Goal: Information Seeking & Learning: Learn about a topic

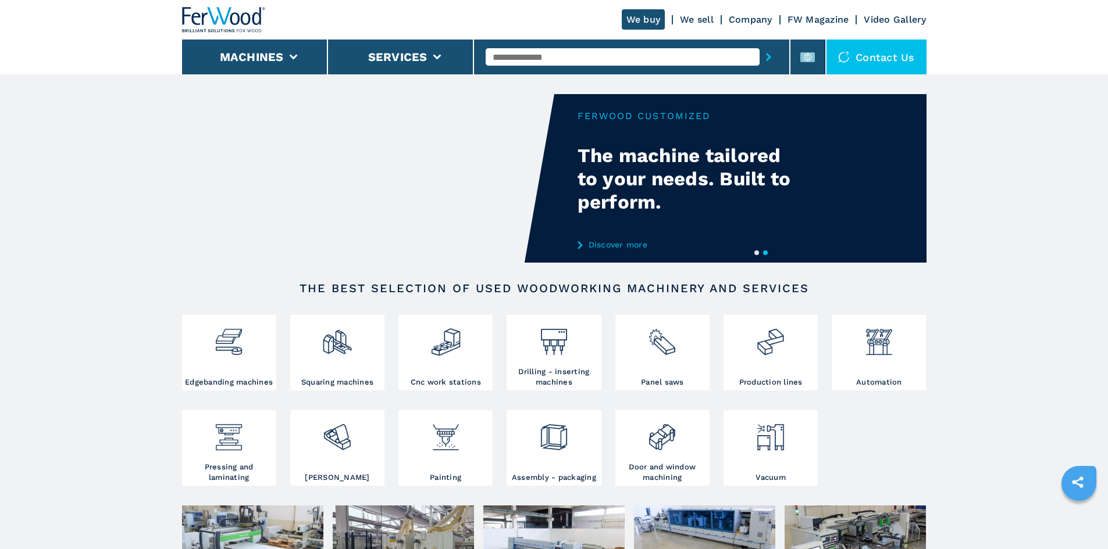
click at [548, 59] on input "text" at bounding box center [622, 56] width 274 height 17
paste input "******"
type input "******"
click at [766, 53] on icon "submit-button" at bounding box center [768, 57] width 5 height 8
click at [766, 59] on icon "submit-button" at bounding box center [768, 57] width 5 height 8
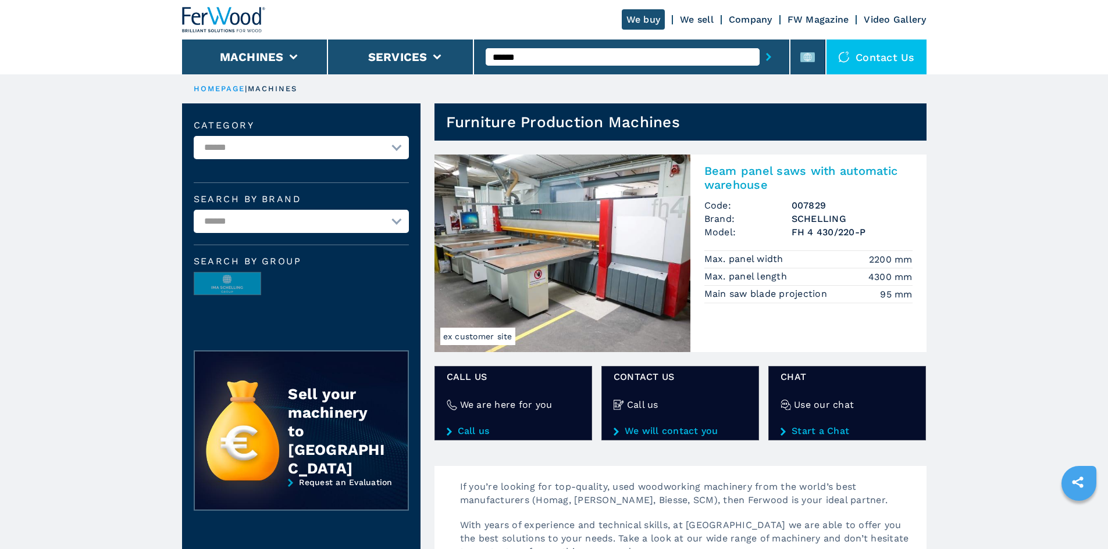
click at [808, 174] on h2 "Beam panel saws with automatic warehouse" at bounding box center [808, 178] width 208 height 28
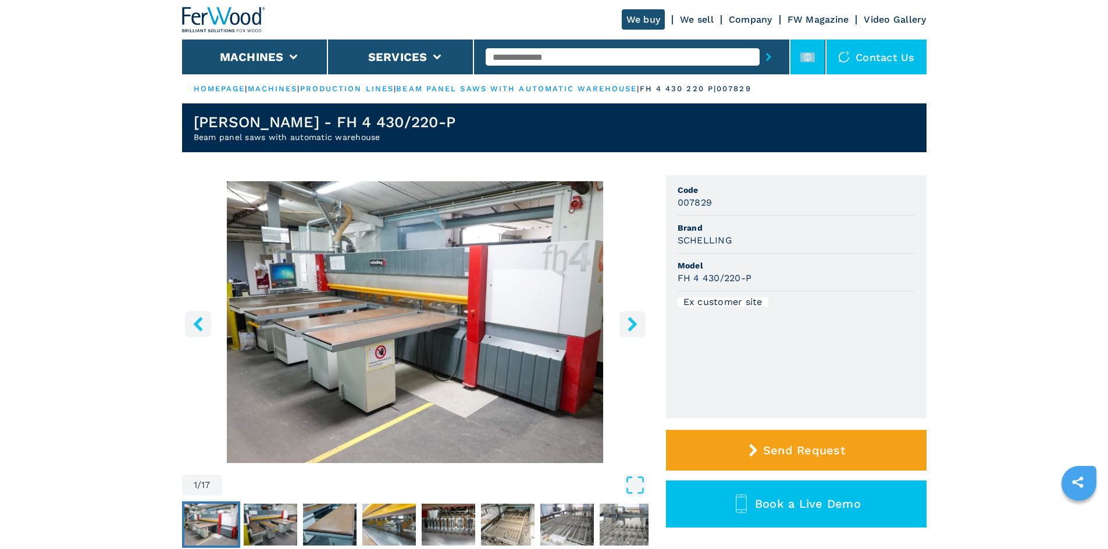
click at [797, 56] on li at bounding box center [807, 57] width 35 height 35
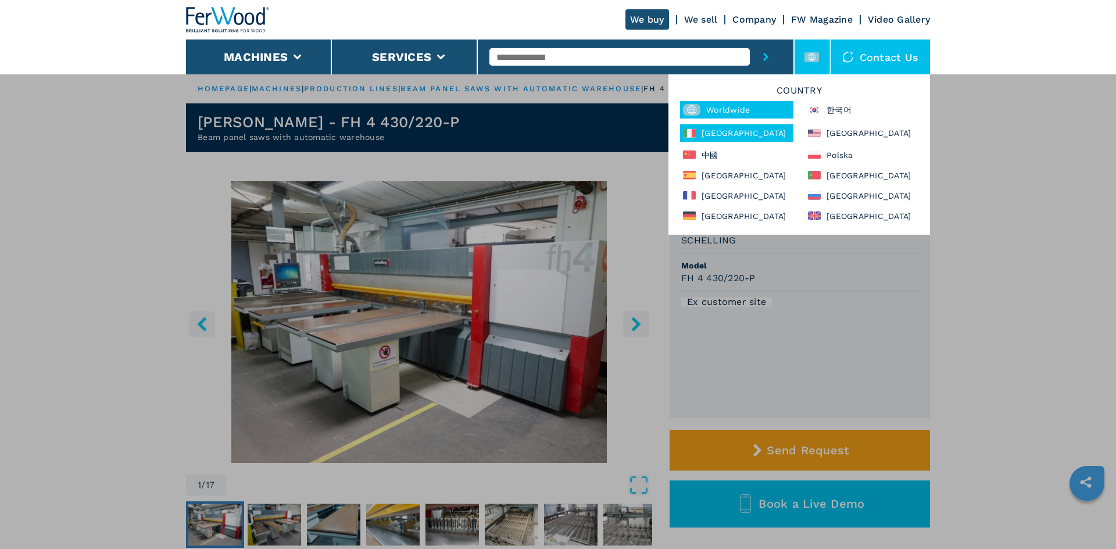
click at [746, 134] on div "[GEOGRAPHIC_DATA]" at bounding box center [736, 132] width 113 height 17
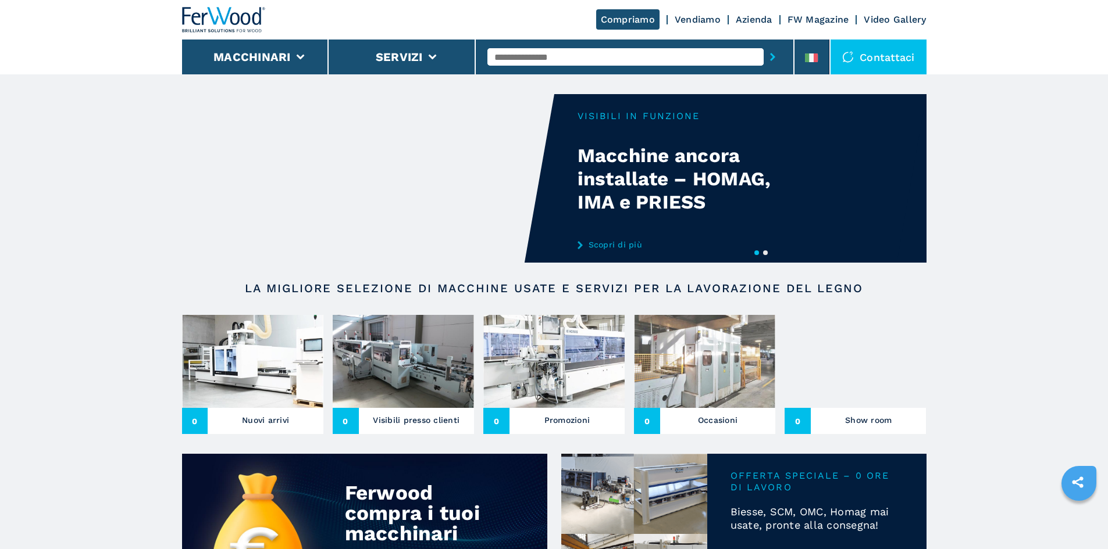
click at [560, 59] on input "text" at bounding box center [625, 56] width 276 height 17
paste input "******"
type input "******"
click at [771, 60] on button "submit-button" at bounding box center [772, 57] width 18 height 27
click at [808, 58] on icon at bounding box center [807, 57] width 5 height 9
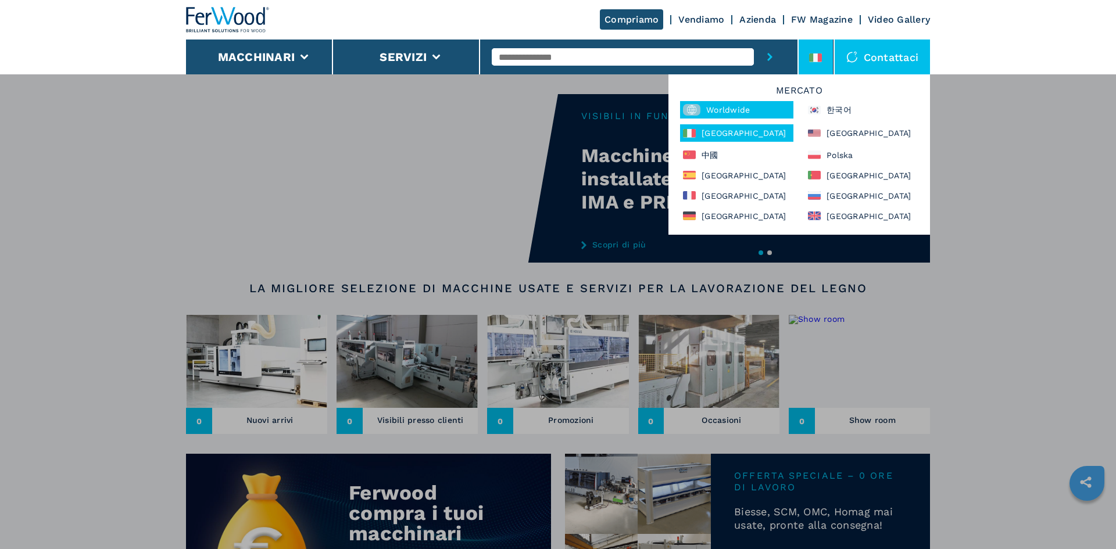
click at [738, 110] on div "Worldwide" at bounding box center [736, 109] width 113 height 17
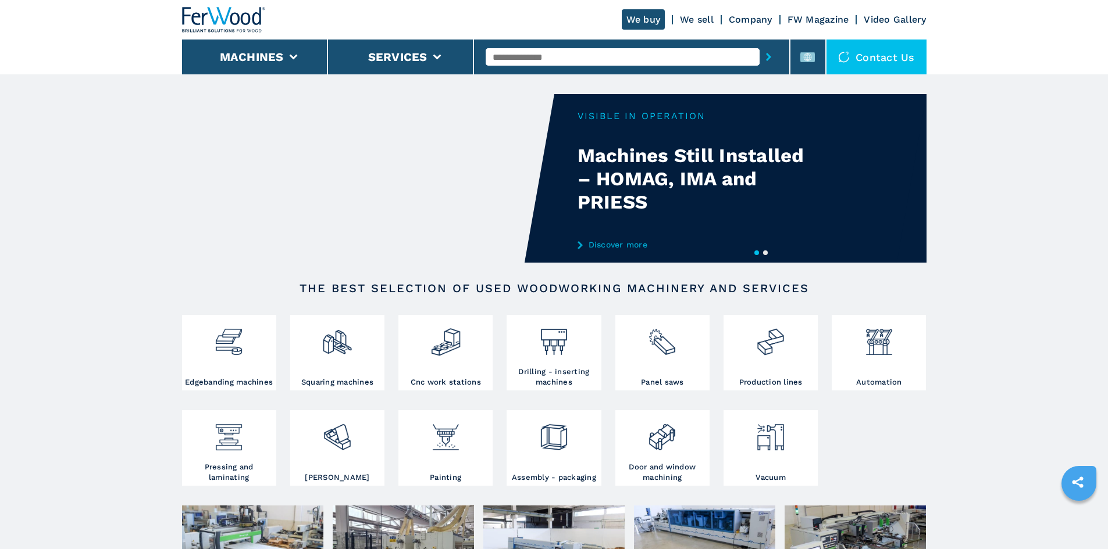
click at [520, 53] on input "text" at bounding box center [622, 56] width 274 height 17
click at [509, 59] on input "text" at bounding box center [622, 56] width 274 height 17
paste input "******"
type input "******"
click at [759, 53] on button "submit-button" at bounding box center [768, 57] width 18 height 27
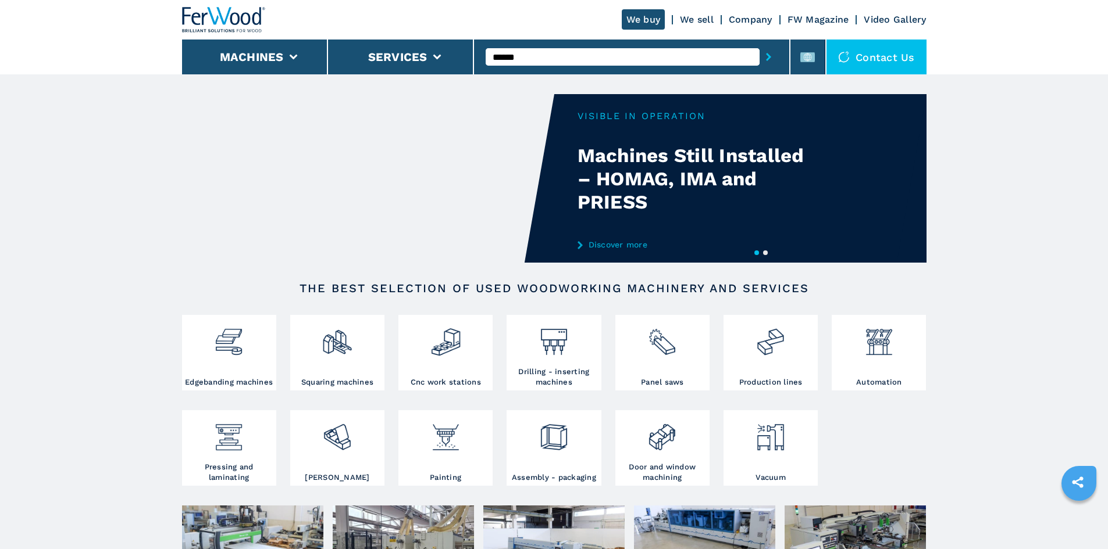
click at [766, 59] on button "submit-button" at bounding box center [768, 57] width 18 height 27
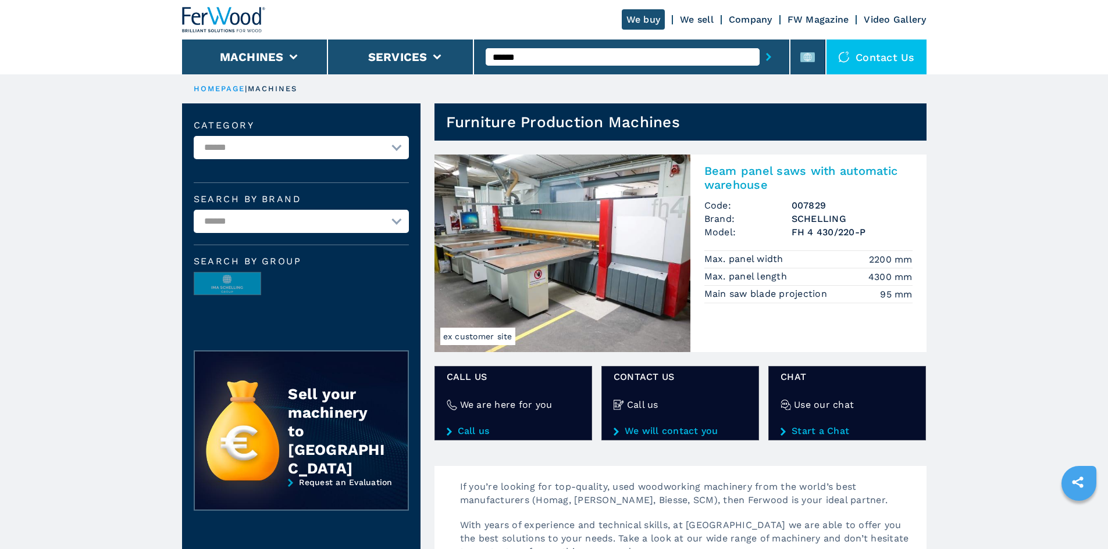
click at [748, 170] on h2 "Beam panel saws with automatic warehouse" at bounding box center [808, 178] width 208 height 28
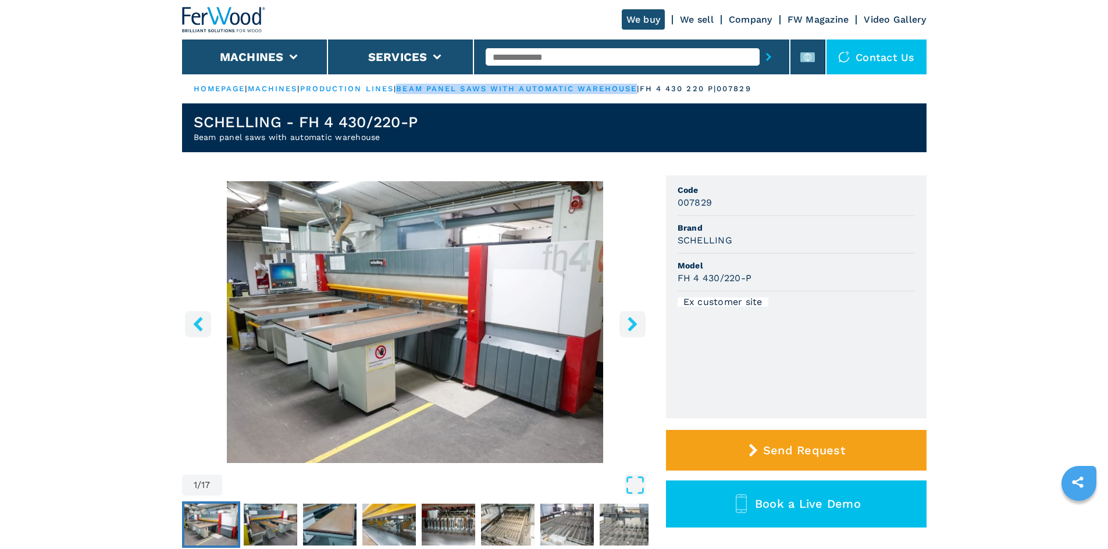
drag, startPoint x: 654, startPoint y: 92, endPoint x: 416, endPoint y: 91, distance: 237.8
click at [416, 91] on p "beam panel saws with automatic warehouse |" at bounding box center [517, 89] width 243 height 10
drag, startPoint x: 677, startPoint y: 241, endPoint x: 766, endPoint y: 237, distance: 89.0
click at [766, 237] on div "SCHELLING" at bounding box center [795, 240] width 237 height 13
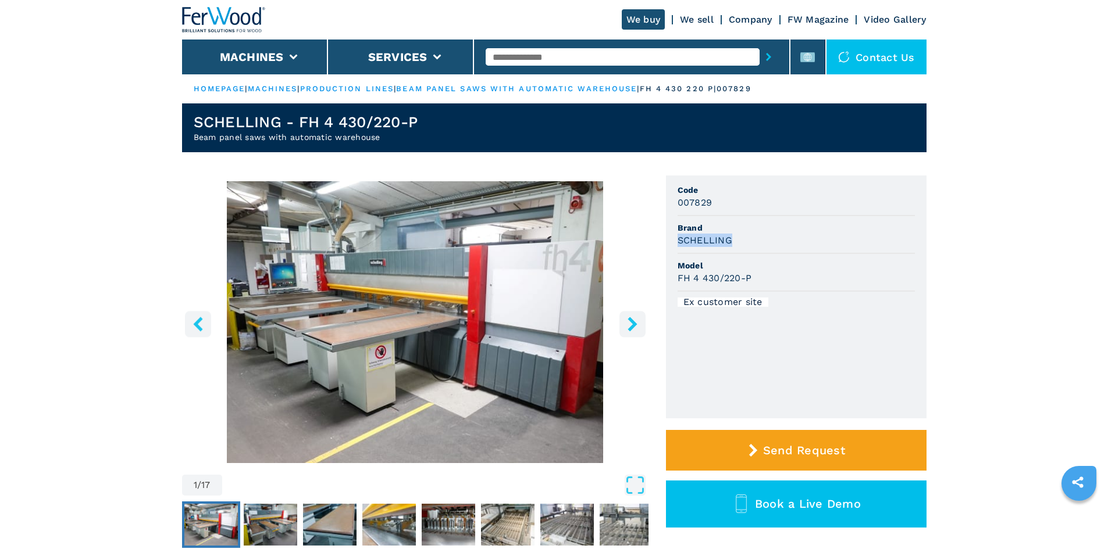
copy h3 "SCHELLING"
click at [771, 232] on span "Brand" at bounding box center [795, 228] width 237 height 12
drag, startPoint x: 691, startPoint y: 274, endPoint x: 782, endPoint y: 277, distance: 90.7
click at [782, 277] on div "FH 4 430/220-P" at bounding box center [795, 278] width 237 height 13
copy h3 "FH 4 430/220-P"
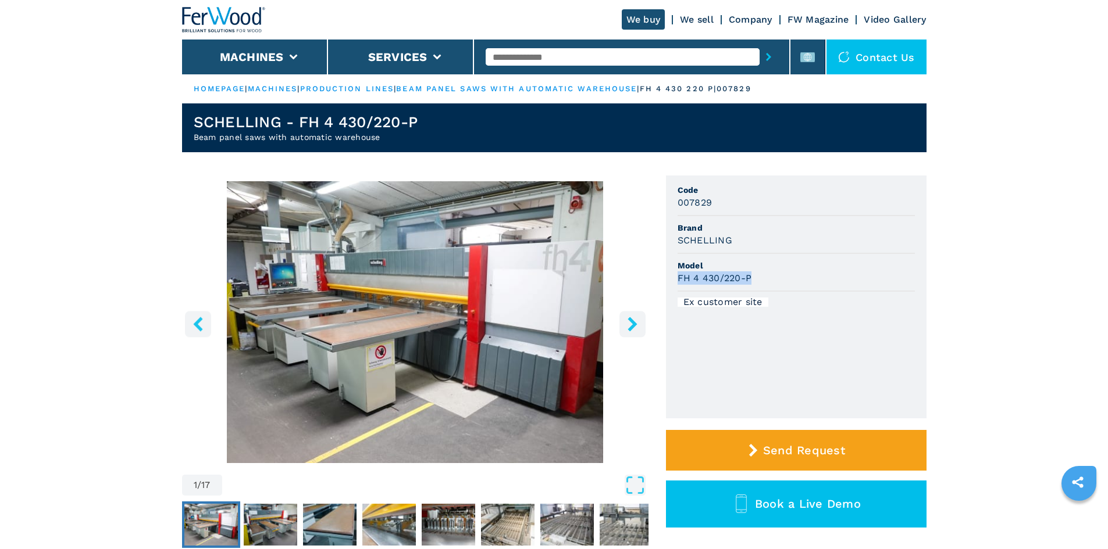
click at [787, 273] on div "FH 4 430/220-P" at bounding box center [795, 278] width 237 height 13
drag, startPoint x: 676, startPoint y: 203, endPoint x: 722, endPoint y: 206, distance: 46.6
click at [722, 206] on ul "Code 007829 Brand SCHELLING Model FH 4 430/220-P Ex customer site" at bounding box center [796, 297] width 260 height 243
copy h3 "007829"
click at [720, 209] on div "007829" at bounding box center [795, 202] width 237 height 13
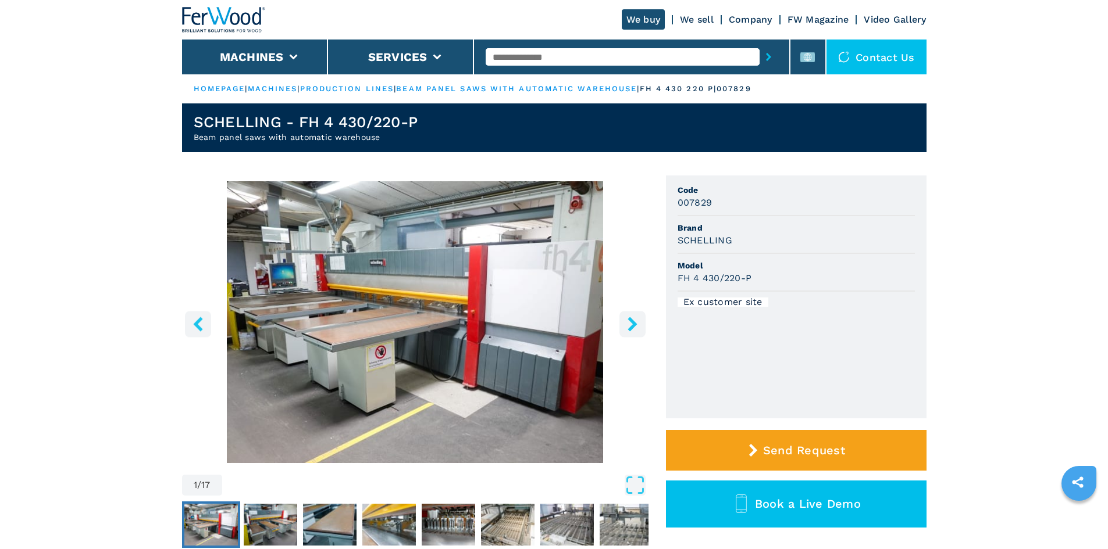
click at [519, 47] on div at bounding box center [631, 57] width 292 height 27
click at [515, 56] on input "text" at bounding box center [622, 56] width 274 height 17
paste input "******"
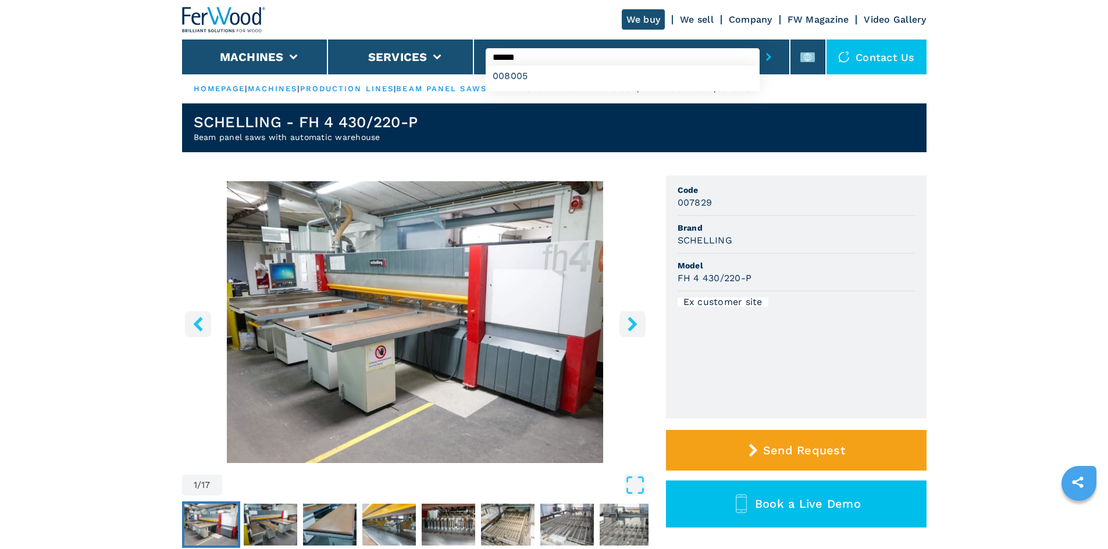
type input "******"
click at [759, 58] on button "submit-button" at bounding box center [768, 57] width 18 height 27
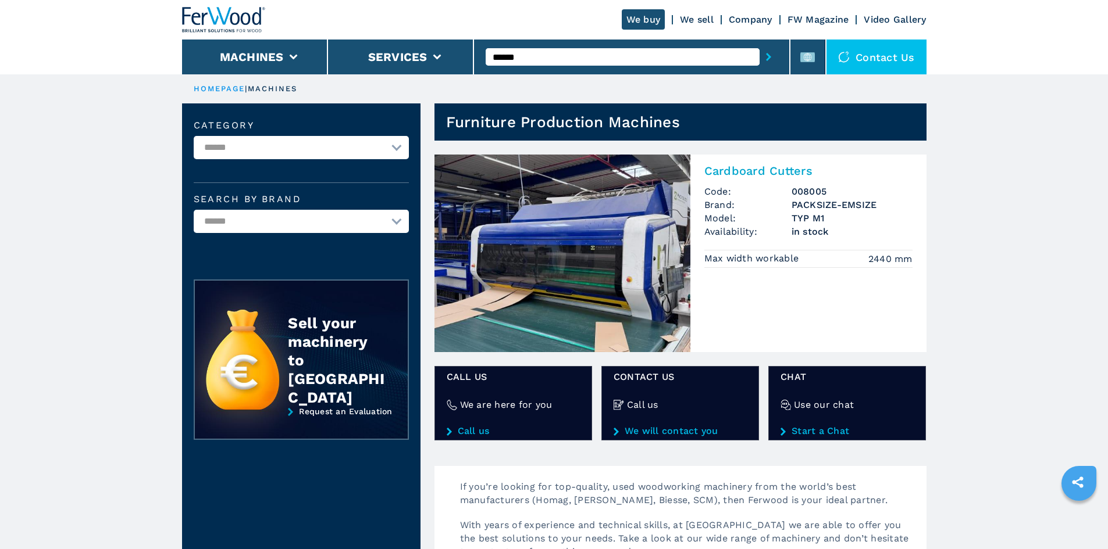
click at [796, 175] on h2 "Cardboard Cutters" at bounding box center [808, 171] width 208 height 14
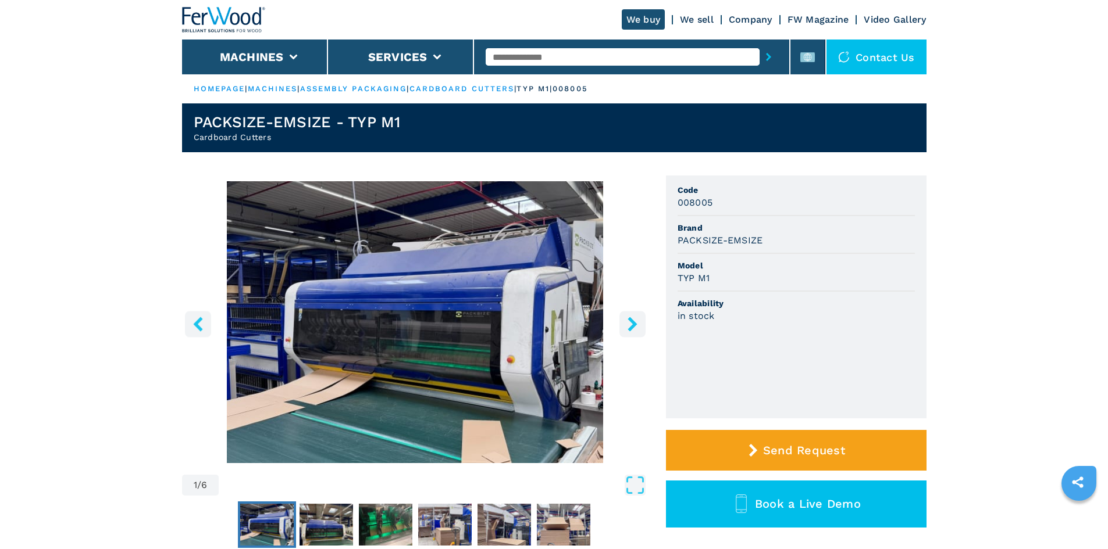
click at [578, 57] on input "text" at bounding box center [622, 56] width 274 height 17
paste input "******"
type input "******"
click at [759, 58] on button "submit-button" at bounding box center [768, 57] width 18 height 27
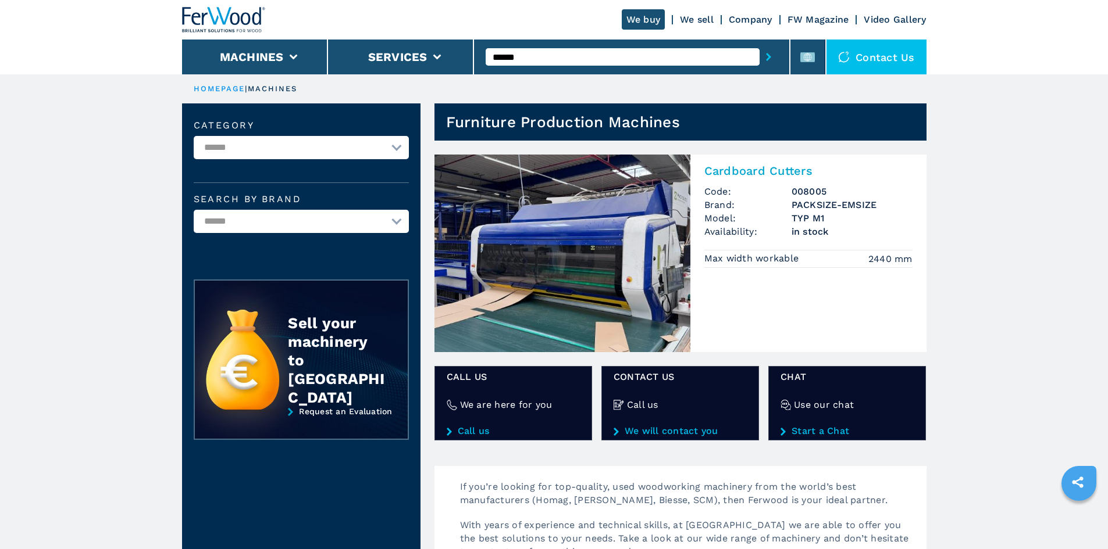
click at [794, 171] on h2 "Cardboard Cutters" at bounding box center [808, 171] width 208 height 14
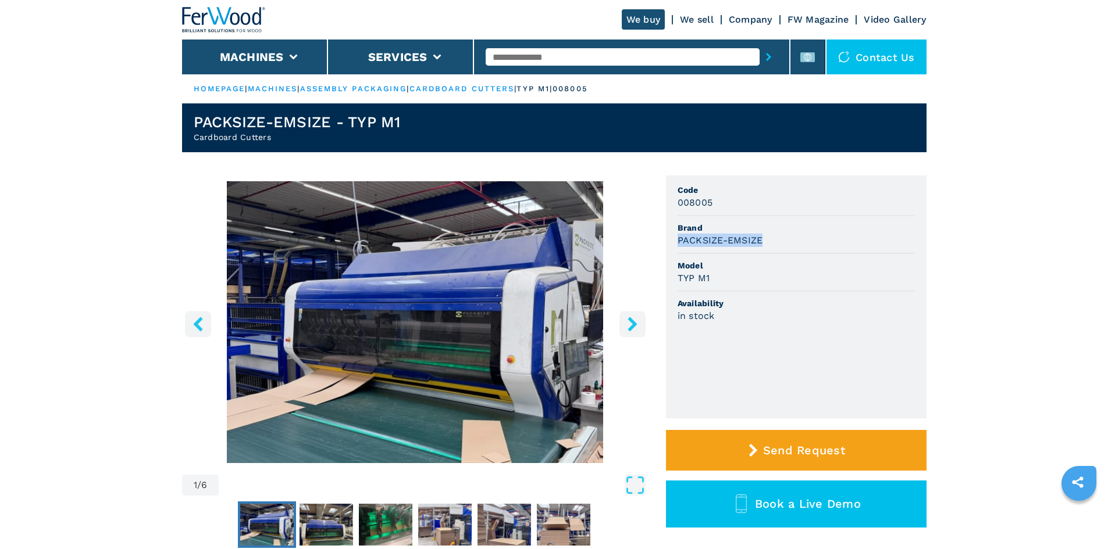
drag, startPoint x: 678, startPoint y: 242, endPoint x: 768, endPoint y: 252, distance: 90.7
click at [768, 252] on li "Brand PACKSIZE-EMSIZE" at bounding box center [795, 235] width 237 height 38
copy h3 "PACKSIZE-EMSIZE"
click at [767, 253] on li "Brand PACKSIZE-EMSIZE" at bounding box center [795, 235] width 237 height 38
drag, startPoint x: 676, startPoint y: 280, endPoint x: 730, endPoint y: 283, distance: 54.1
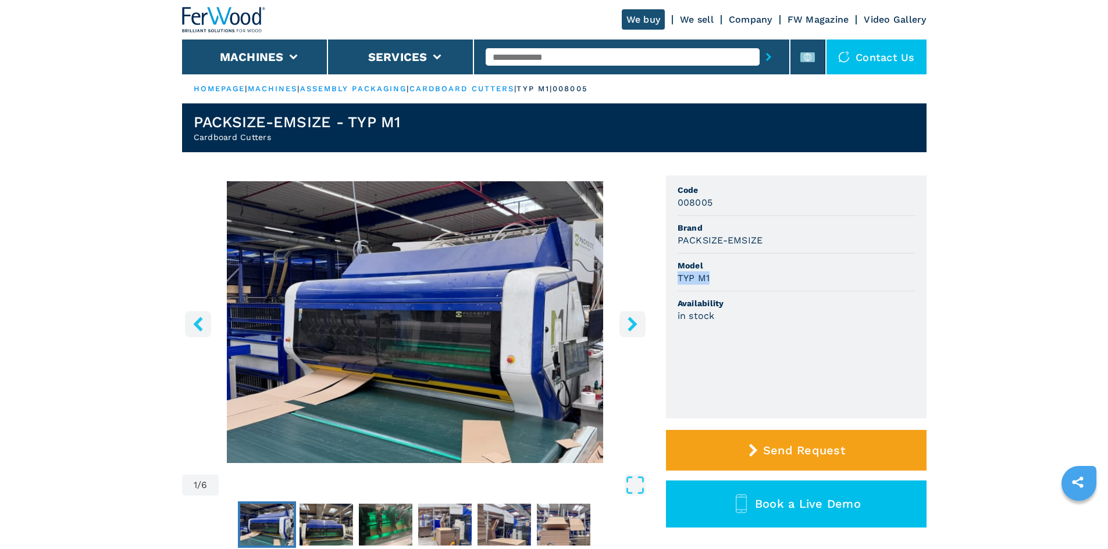
click at [730, 283] on ul "Code 008005 Brand PACKSIZE-EMSIZE Model TYP M1 Availability in stock" at bounding box center [796, 297] width 260 height 243
copy h3 "TYP M1"
click at [731, 283] on div "TYP M1" at bounding box center [795, 278] width 237 height 13
drag, startPoint x: 676, startPoint y: 205, endPoint x: 748, endPoint y: 205, distance: 71.5
click at [748, 205] on ul "Code 008005 Brand PACKSIZE-EMSIZE Model TYP M1 Availability in stock" at bounding box center [796, 297] width 260 height 243
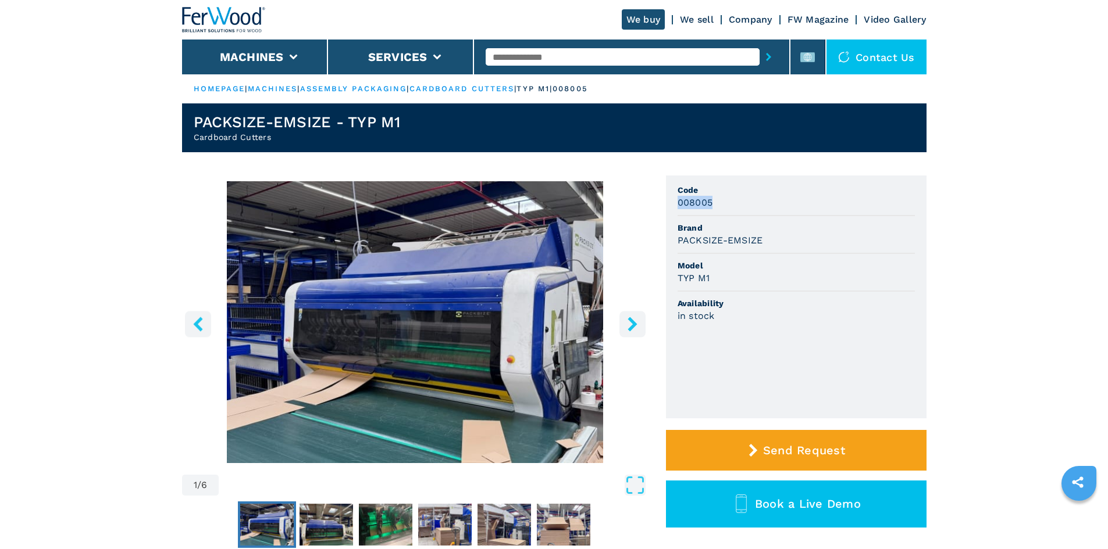
copy h3 "008005"
click at [748, 205] on div "008005" at bounding box center [795, 202] width 237 height 13
click at [524, 66] on div at bounding box center [631, 57] width 292 height 27
click at [520, 60] on input "text" at bounding box center [622, 56] width 274 height 17
paste input "******"
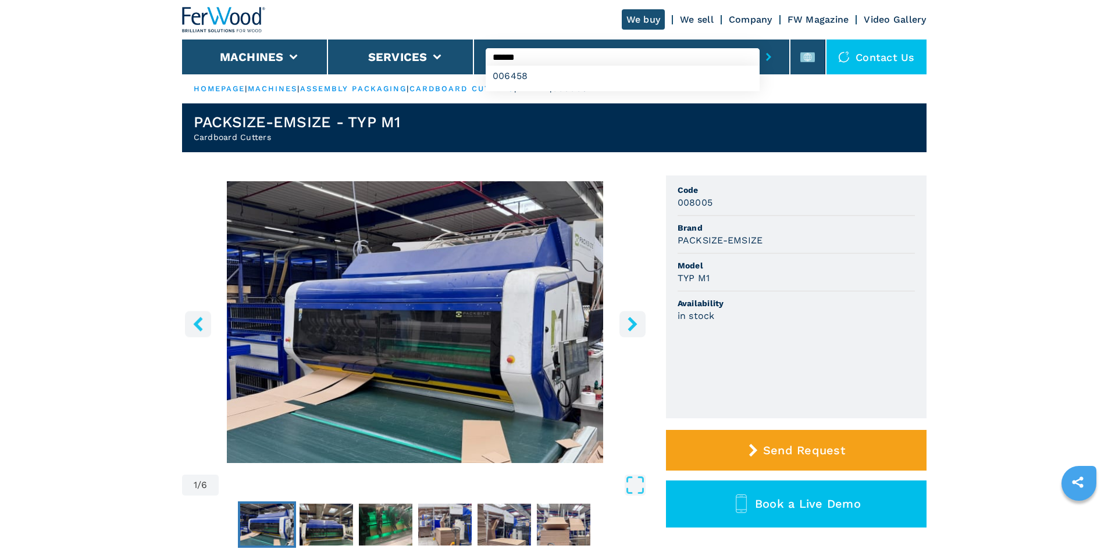
type input "******"
click at [766, 58] on icon "submit-button" at bounding box center [768, 57] width 5 height 8
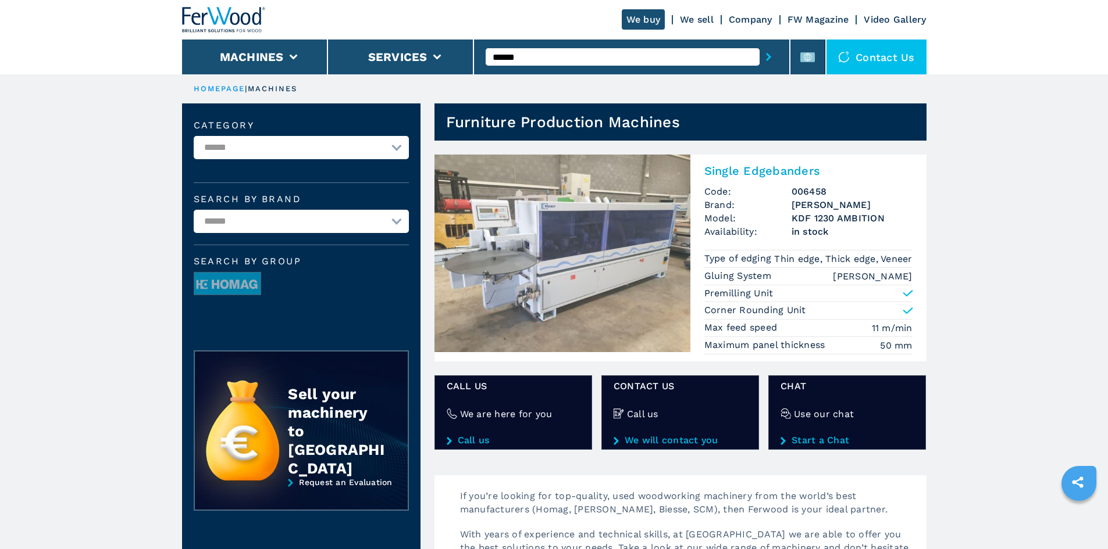
click at [751, 168] on h2 "Single Edgebanders" at bounding box center [808, 171] width 208 height 14
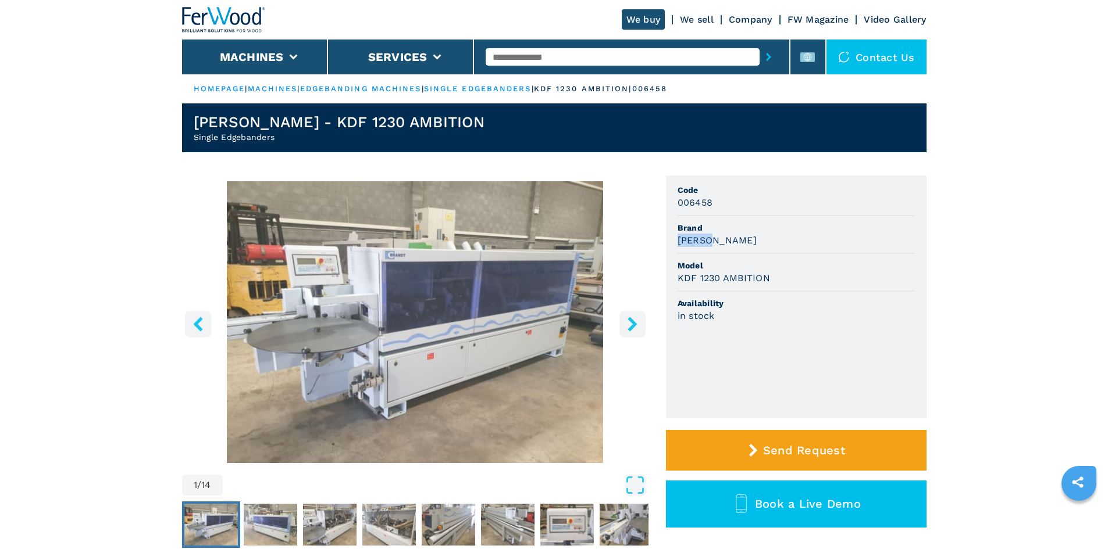
drag, startPoint x: 677, startPoint y: 242, endPoint x: 753, endPoint y: 240, distance: 75.6
click at [753, 240] on div "[PERSON_NAME]" at bounding box center [795, 240] width 237 height 13
copy h3 "[PERSON_NAME]"
click at [753, 240] on div "[PERSON_NAME]" at bounding box center [795, 240] width 237 height 13
drag, startPoint x: 677, startPoint y: 277, endPoint x: 828, endPoint y: 292, distance: 151.9
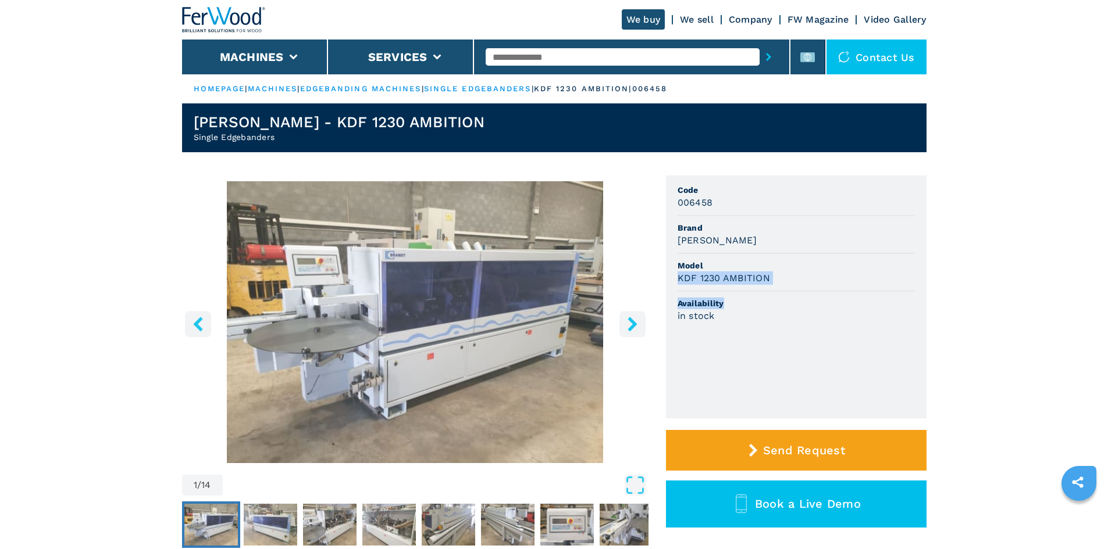
click at [828, 292] on ul "Code 006458 Brand [PERSON_NAME] Model KDF 1230 AMBITION Availability in stock" at bounding box center [796, 297] width 260 height 243
copy ul "KDF 1230 AMBITION Availability"
click at [812, 259] on li "Model KDF 1230 AMBITION" at bounding box center [795, 273] width 237 height 38
click at [780, 240] on div "[PERSON_NAME]" at bounding box center [795, 240] width 237 height 13
drag, startPoint x: 777, startPoint y: 280, endPoint x: 674, endPoint y: 283, distance: 103.5
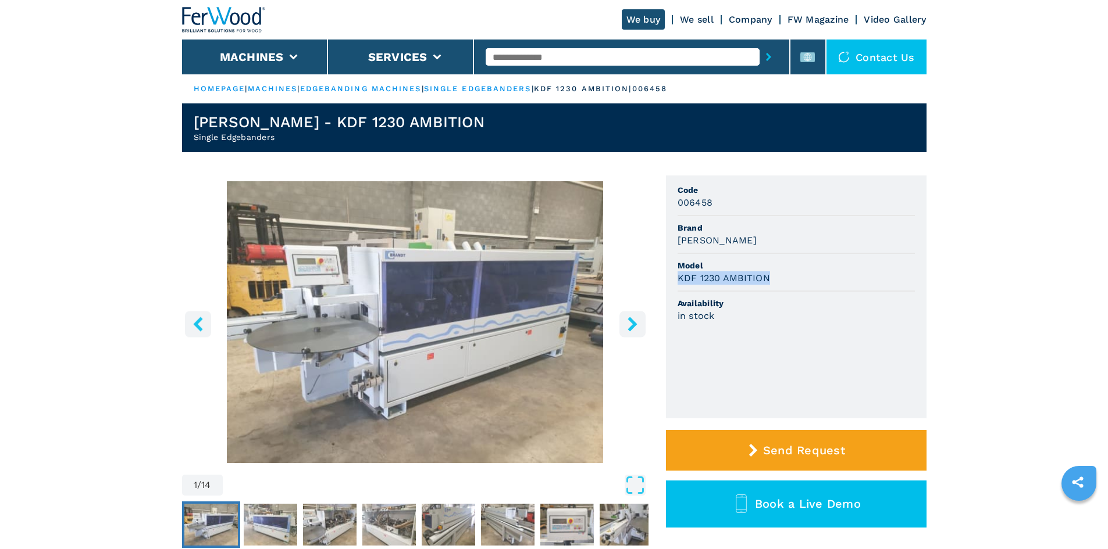
click at [674, 283] on ul "Code 006458 Brand [PERSON_NAME] Model KDF 1230 AMBITION Availability in stock" at bounding box center [796, 297] width 260 height 243
copy h3 "KDF 1230 AMBITION"
click at [878, 293] on li "Availability in stock" at bounding box center [795, 310] width 237 height 37
drag, startPoint x: 716, startPoint y: 203, endPoint x: 670, endPoint y: 202, distance: 45.4
click at [670, 202] on ul "Code 006458 Brand [PERSON_NAME] Model KDF 1230 AMBITION Availability in stock" at bounding box center [796, 297] width 260 height 243
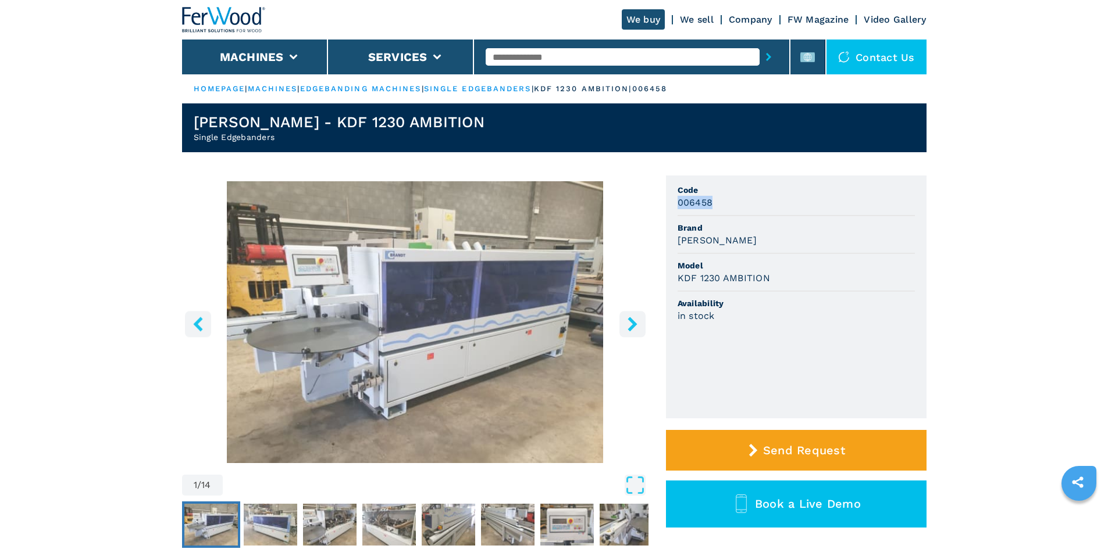
copy h3 "006458"
click at [816, 237] on div "[PERSON_NAME]" at bounding box center [795, 240] width 237 height 13
